Goal: Information Seeking & Learning: Learn about a topic

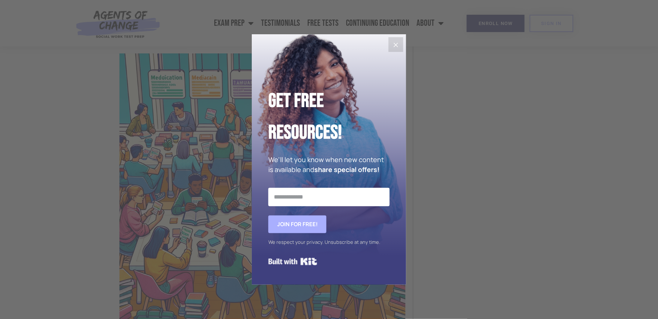
scroll to position [932, 0]
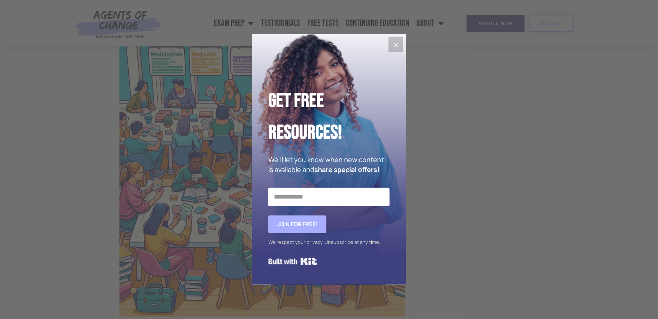
click at [394, 43] on icon "Close" at bounding box center [396, 44] width 9 height 9
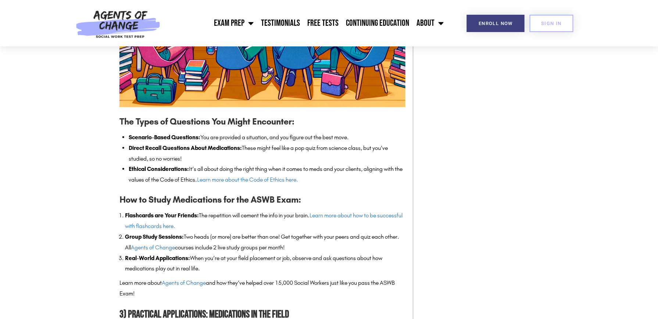
scroll to position [1177, 0]
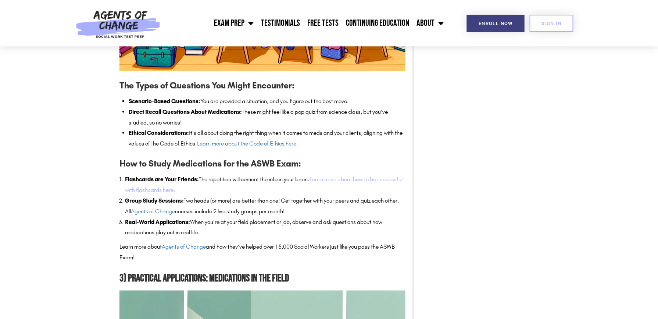
click at [354, 177] on link "Learn more about how to be successful with flashcards here." at bounding box center [264, 184] width 278 height 18
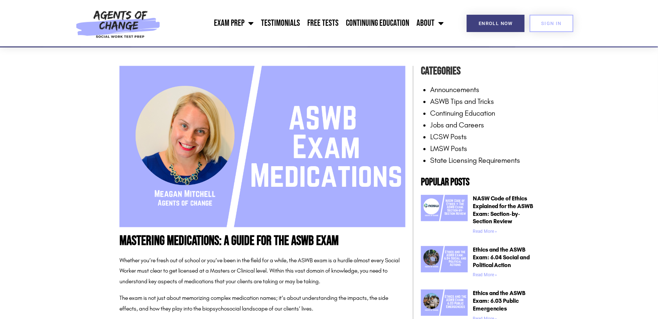
scroll to position [147, 0]
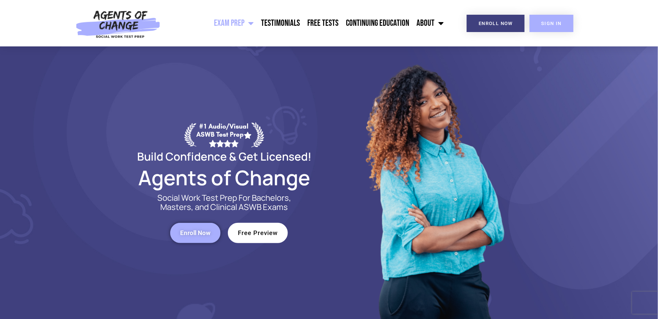
click at [559, 25] on span "SIGN IN" at bounding box center [552, 23] width 21 height 5
click at [547, 24] on span "SIGN IN" at bounding box center [552, 23] width 21 height 5
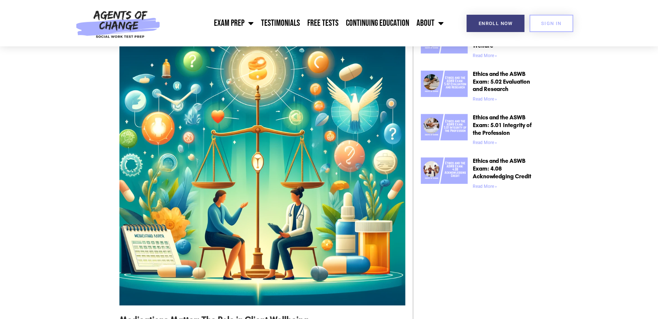
scroll to position [490, 0]
